Goal: Task Accomplishment & Management: Use online tool/utility

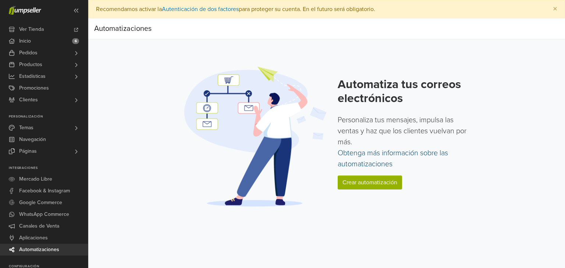
click at [365, 156] on link "Obtenga más información sobre las automatizaciones" at bounding box center [393, 159] width 110 height 20
click at [357, 182] on link "Crear automatización" at bounding box center [370, 183] width 64 height 14
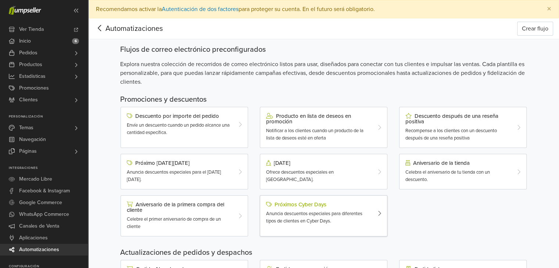
click at [306, 203] on div "Próximos Cyber Days" at bounding box center [318, 205] width 105 height 6
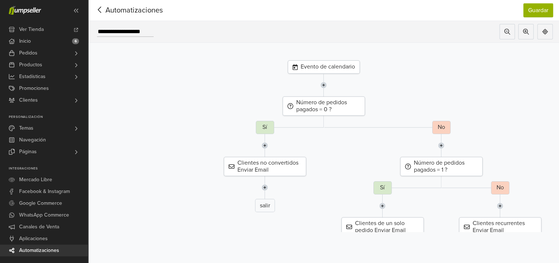
scroll to position [24, 0]
click at [483, 220] on div "Clientes recurrentes Enviar Email" at bounding box center [500, 226] width 82 height 19
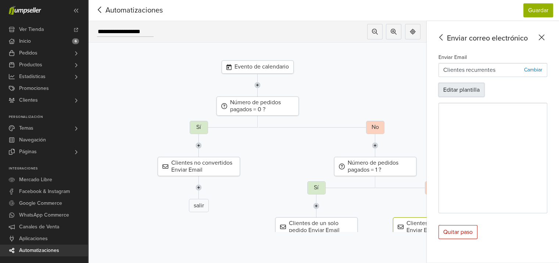
click at [471, 83] on button "Editar plantilla" at bounding box center [462, 90] width 46 height 14
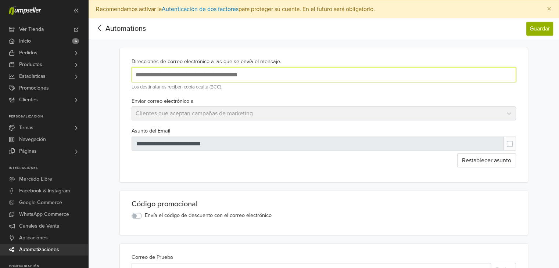
click at [290, 73] on input "text" at bounding box center [253, 75] width 239 height 10
type input "*"
click at [360, 116] on div "Enviar correo electrónico a Clientes que aceptan campañas de marketing" at bounding box center [324, 109] width 391 height 24
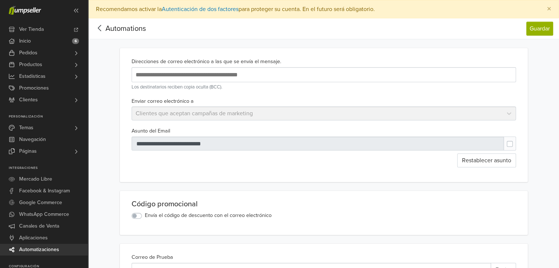
click at [193, 75] on input "text" at bounding box center [253, 75] width 239 height 10
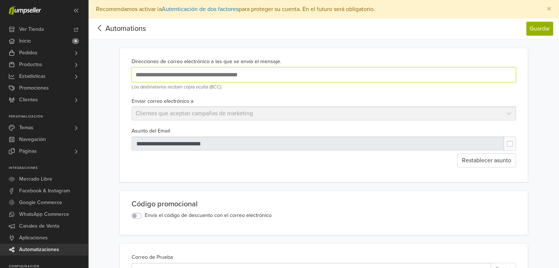
click at [177, 75] on input "text" at bounding box center [253, 75] width 239 height 10
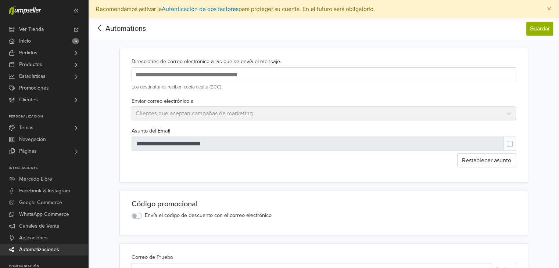
click at [228, 115] on div "Enviar correo electrónico a Clientes que aceptan campañas de marketing" at bounding box center [324, 109] width 391 height 24
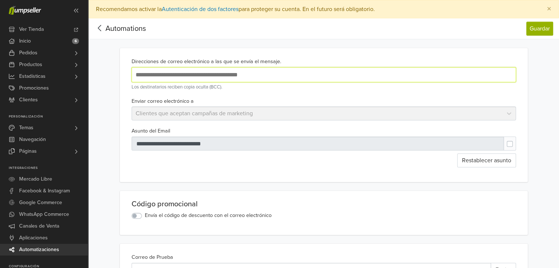
click at [169, 73] on input "text" at bounding box center [253, 75] width 239 height 10
type input "**********"
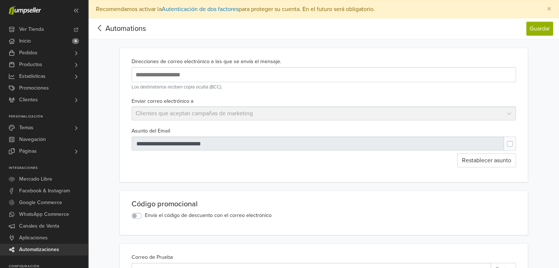
click at [264, 130] on div "**********" at bounding box center [324, 146] width 391 height 41
click at [335, 117] on div "Enviar correo electrónico a Clientes que aceptan campañas de marketing" at bounding box center [324, 109] width 391 height 24
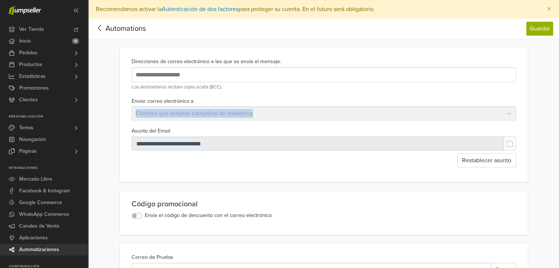
click at [335, 117] on div "Enviar correo electrónico a Clientes que aceptan campañas de marketing" at bounding box center [324, 109] width 391 height 24
click at [338, 133] on div "**********" at bounding box center [324, 146] width 391 height 41
click at [516, 140] on label at bounding box center [516, 140] width 0 height 0
type input "**********"
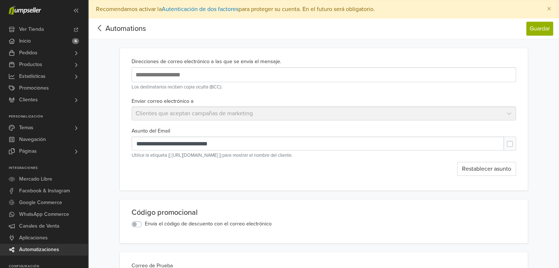
click at [266, 114] on div "Enviar correo electrónico a Clientes que aceptan campañas de marketing" at bounding box center [324, 109] width 391 height 24
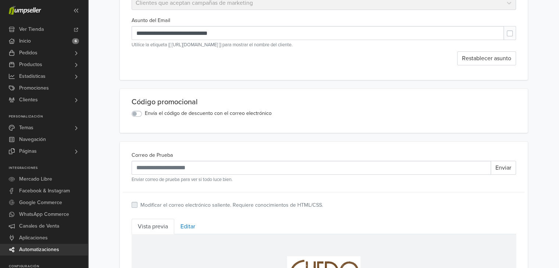
scroll to position [107, 0]
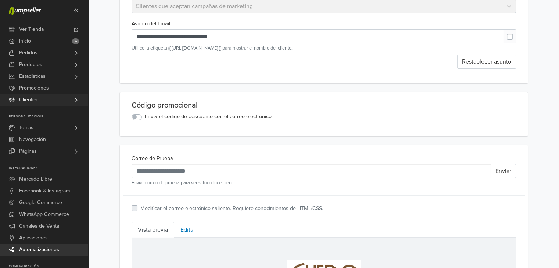
click at [23, 98] on span "Clientes" at bounding box center [28, 100] width 19 height 12
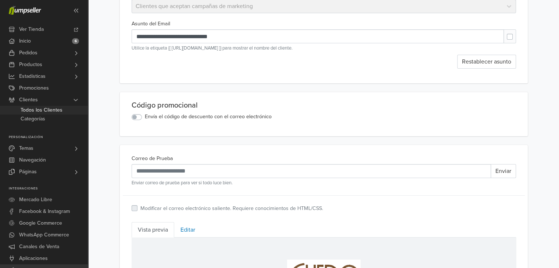
click at [42, 110] on span "Todos los Clientes" at bounding box center [42, 110] width 42 height 9
